Goal: Information Seeking & Learning: Check status

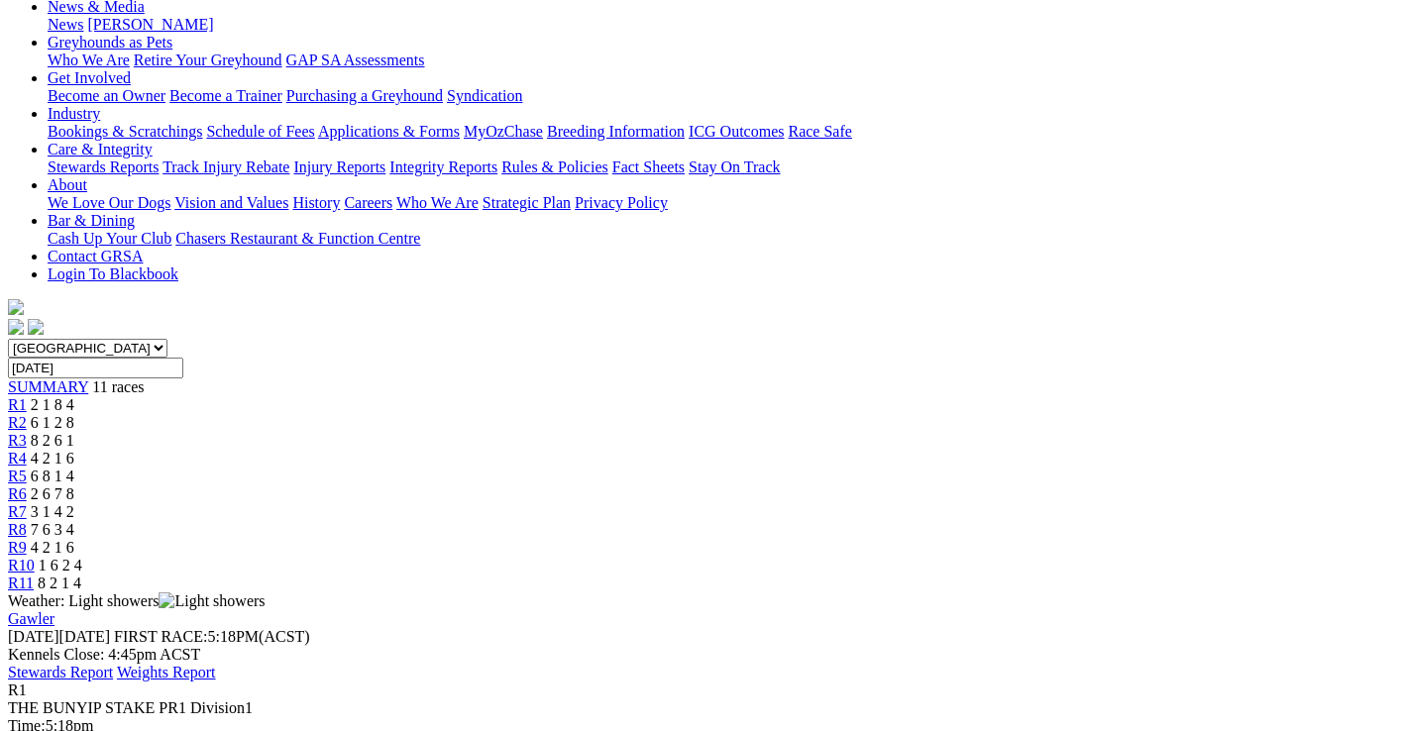
scroll to position [396, 0]
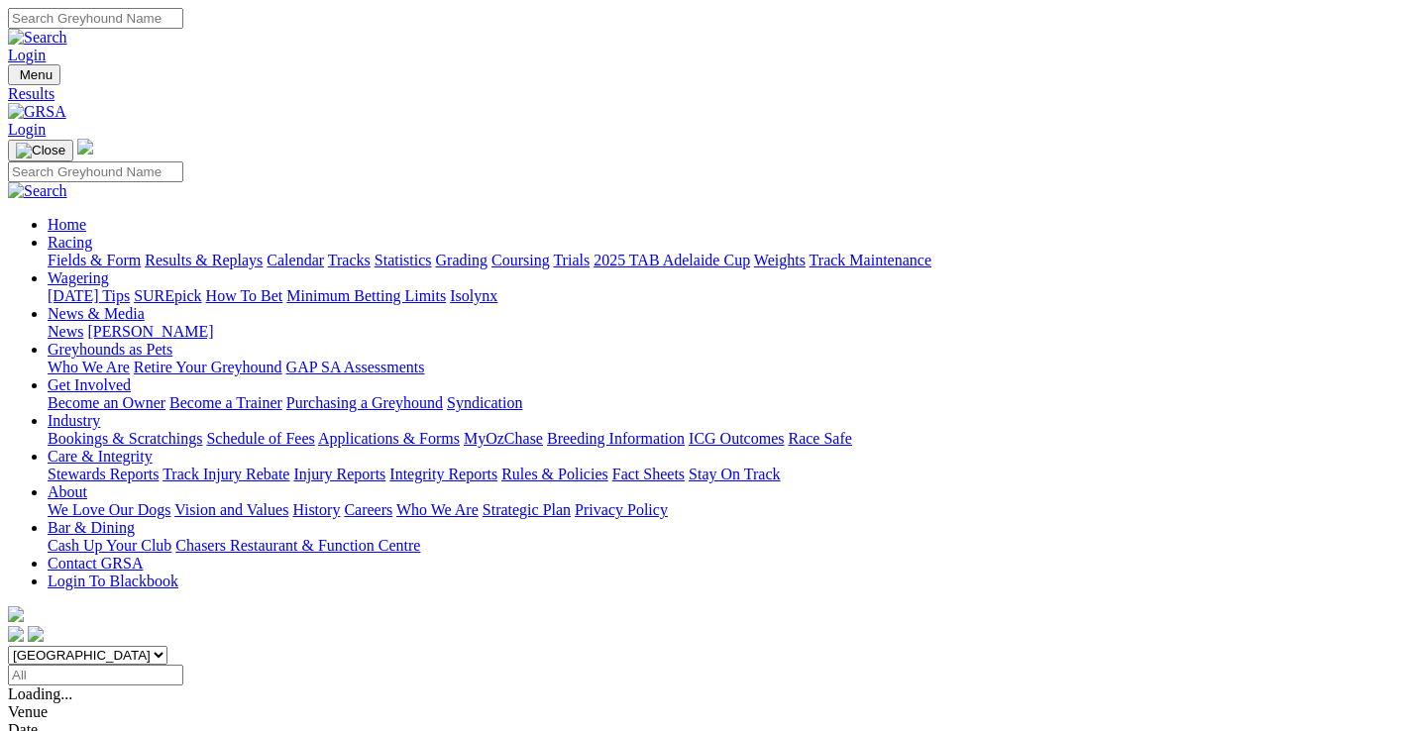
click at [55, 252] on link "Fields & Form" at bounding box center [94, 260] width 93 height 17
